Goal: Information Seeking & Learning: Learn about a topic

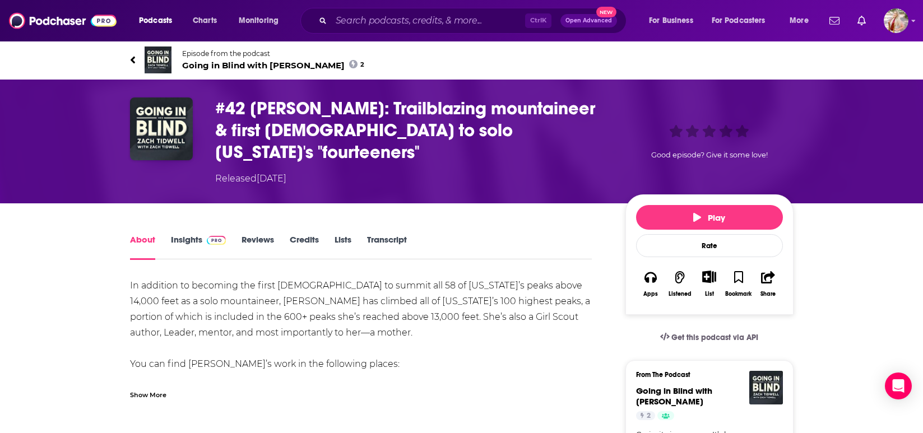
click at [397, 234] on link "Transcript" at bounding box center [387, 247] width 40 height 26
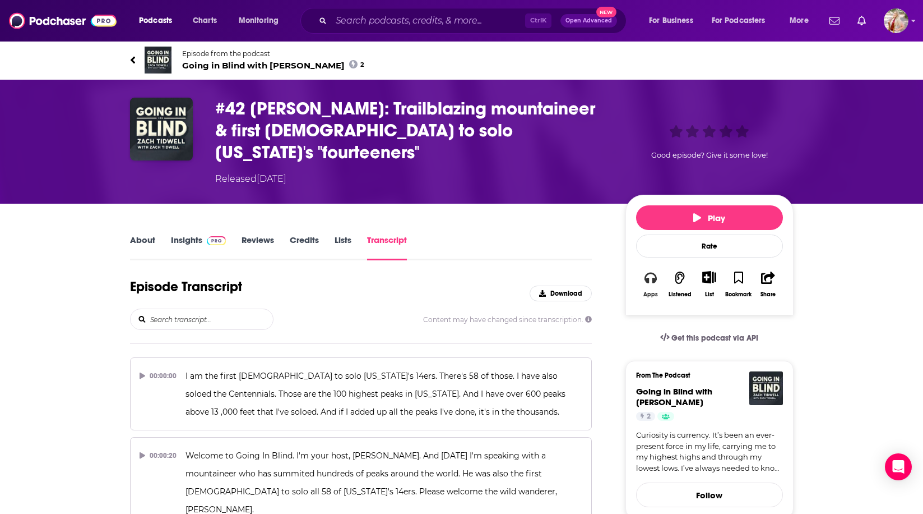
click at [649, 272] on icon "button" at bounding box center [651, 277] width 12 height 11
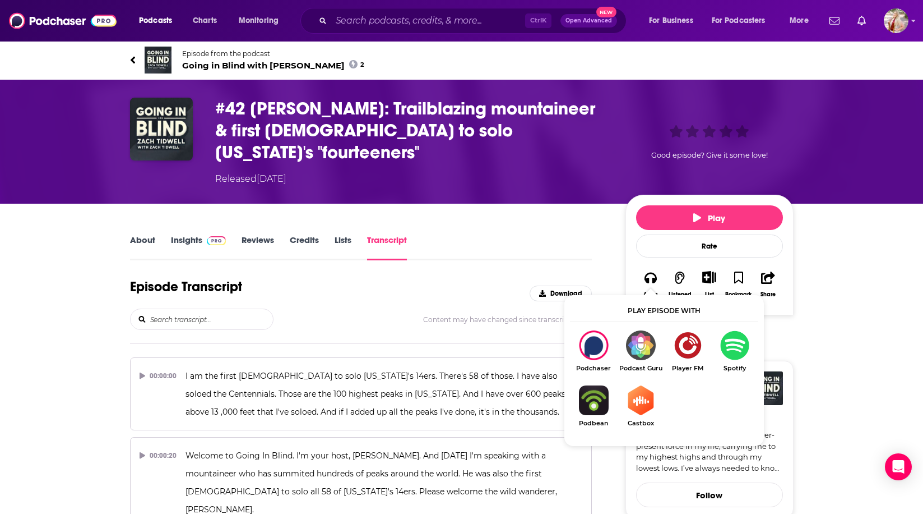
drag, startPoint x: 730, startPoint y: 343, endPoint x: 636, endPoint y: 303, distance: 101.7
click at [730, 343] on img "Show Listen On dropdown" at bounding box center [735, 345] width 47 height 30
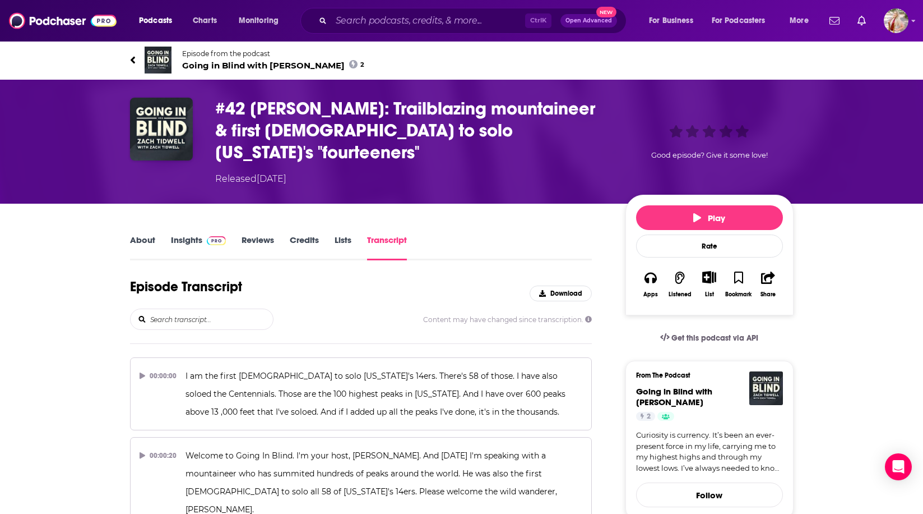
click at [190, 234] on link "Insights" at bounding box center [199, 247] width 56 height 26
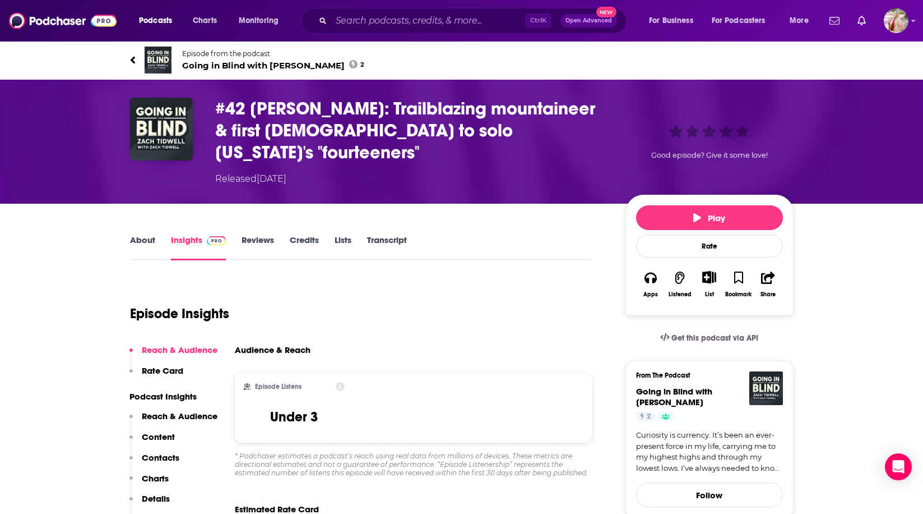
click at [381, 234] on link "Transcript" at bounding box center [387, 247] width 40 height 26
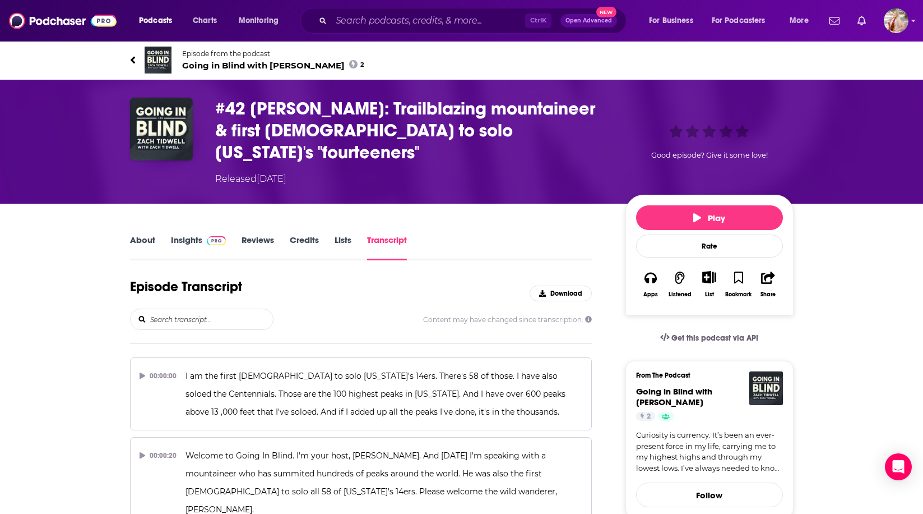
scroll to position [14704, 0]
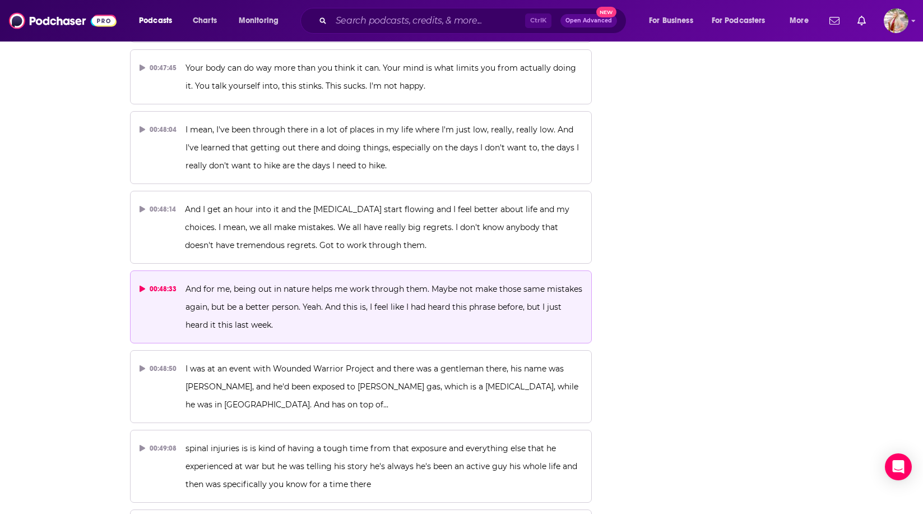
click at [144, 280] on div "00:48:33" at bounding box center [159, 289] width 38 height 18
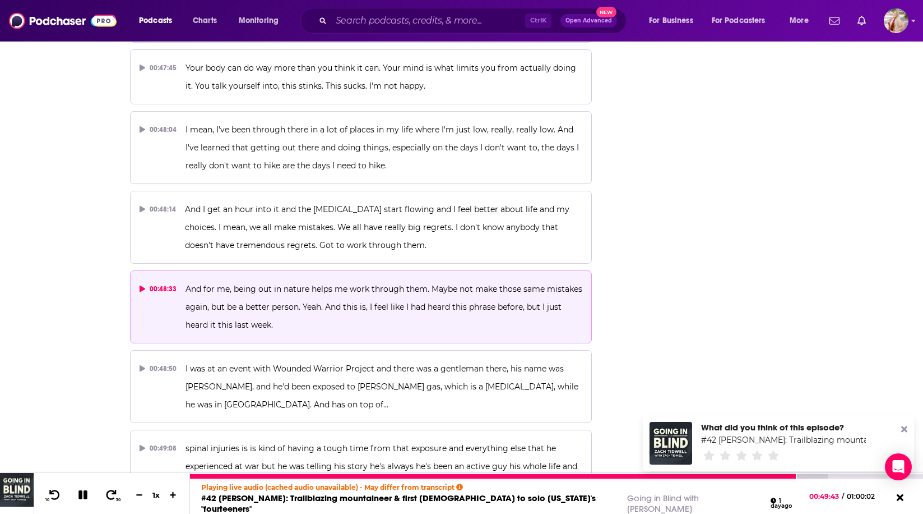
click at [88, 433] on icon at bounding box center [83, 494] width 13 height 10
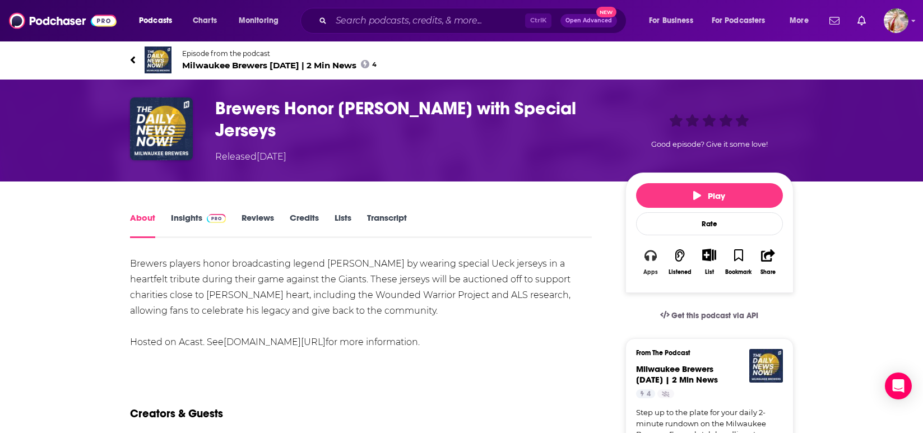
click at [656, 261] on button "Apps" at bounding box center [650, 262] width 29 height 41
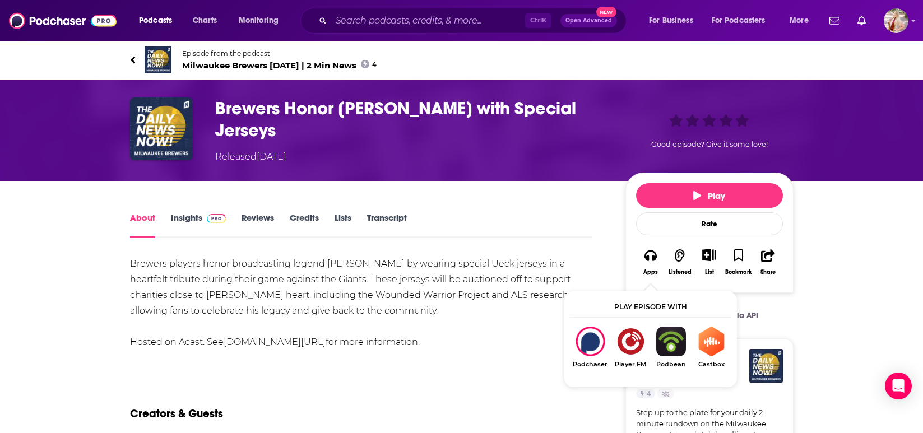
click at [665, 349] on img "Show Listen On dropdown" at bounding box center [671, 342] width 40 height 30
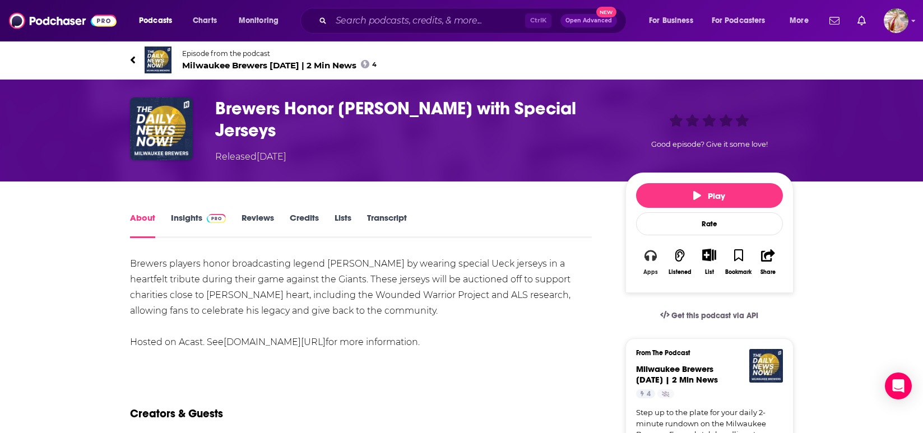
click at [651, 264] on button "Apps" at bounding box center [650, 262] width 29 height 41
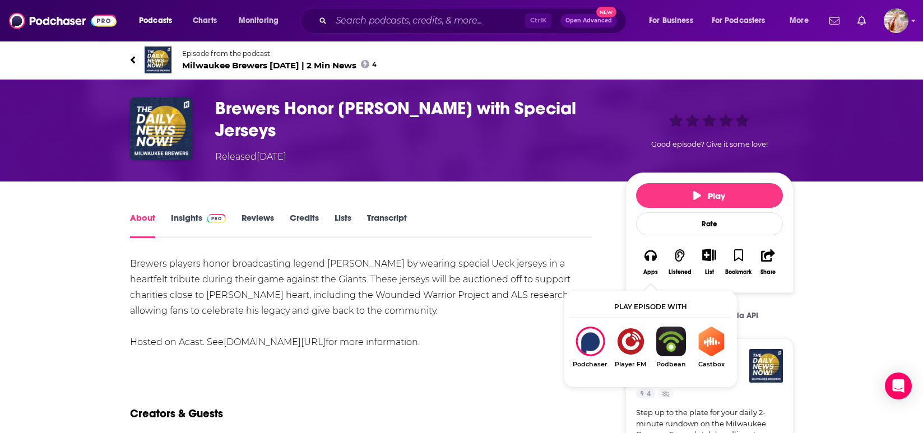
click at [627, 341] on img "Show Listen On dropdown" at bounding box center [631, 342] width 40 height 30
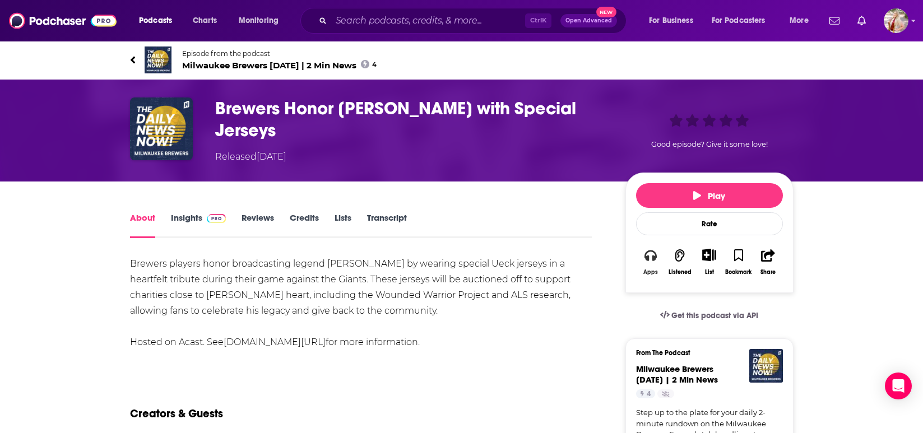
click at [662, 254] on button "Apps" at bounding box center [650, 262] width 29 height 41
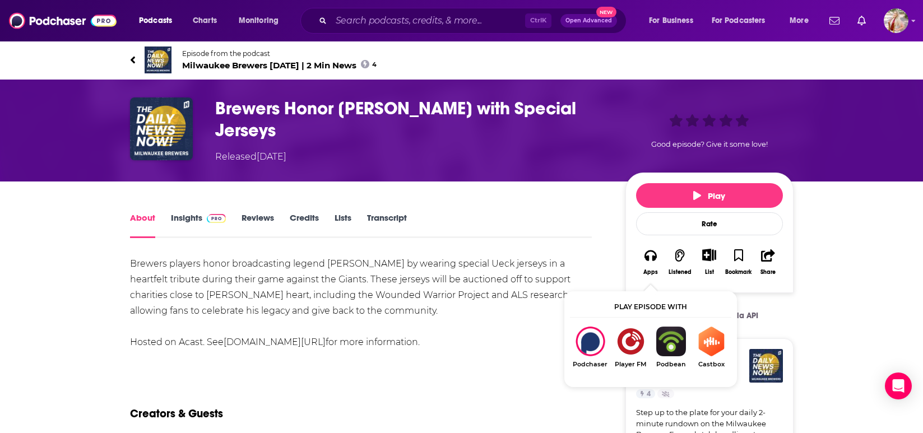
click at [722, 346] on img "Show Listen On dropdown" at bounding box center [711, 342] width 40 height 30
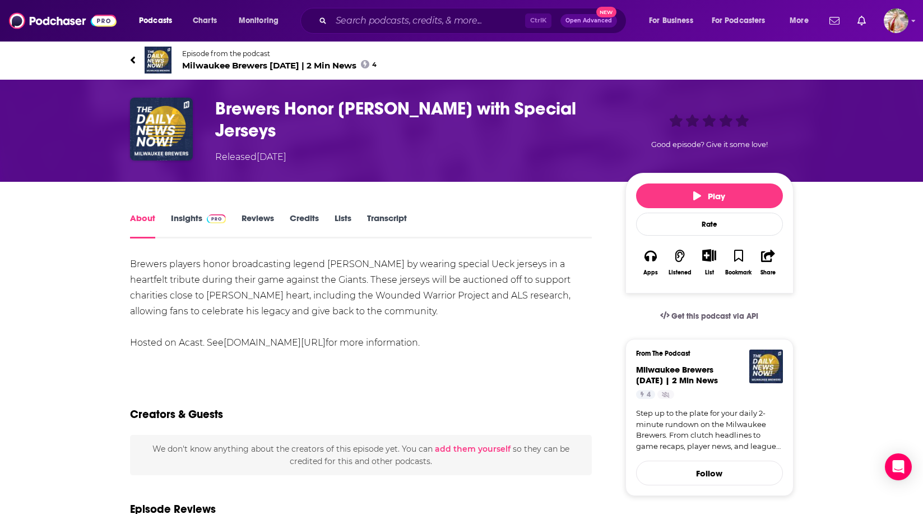
click at [185, 216] on link "Insights" at bounding box center [199, 226] width 56 height 26
